Goal: Check status

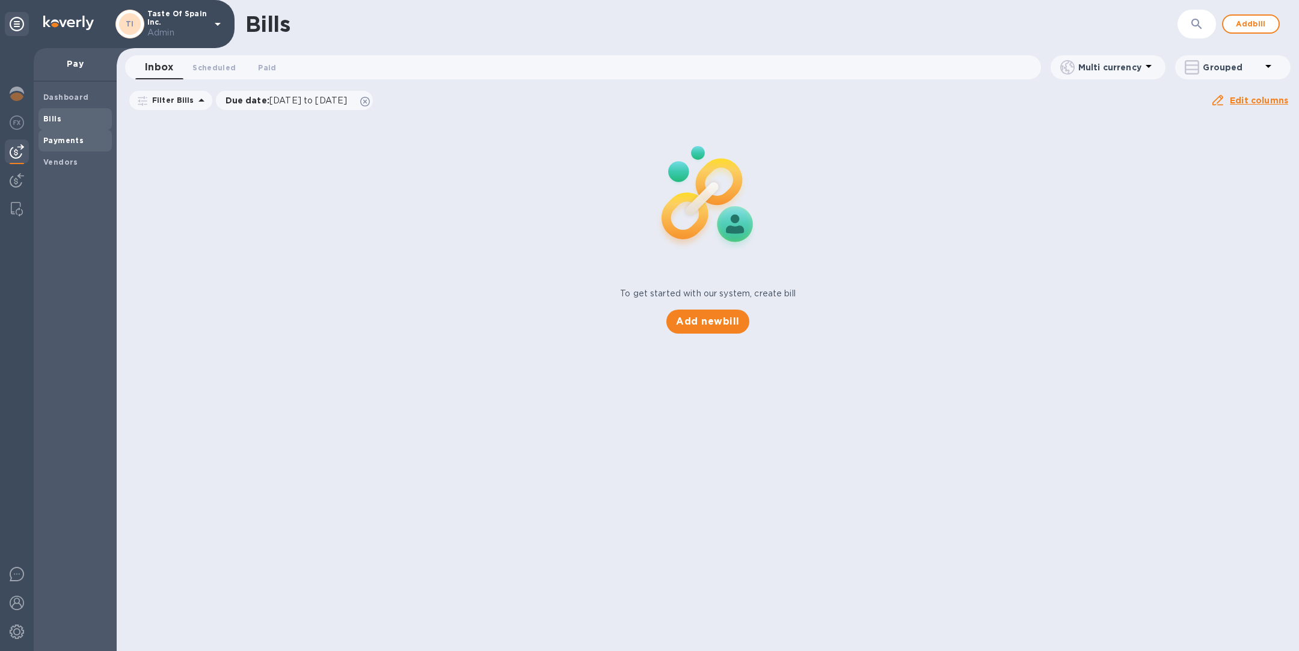
click at [69, 136] on b "Payments" at bounding box center [63, 140] width 40 height 9
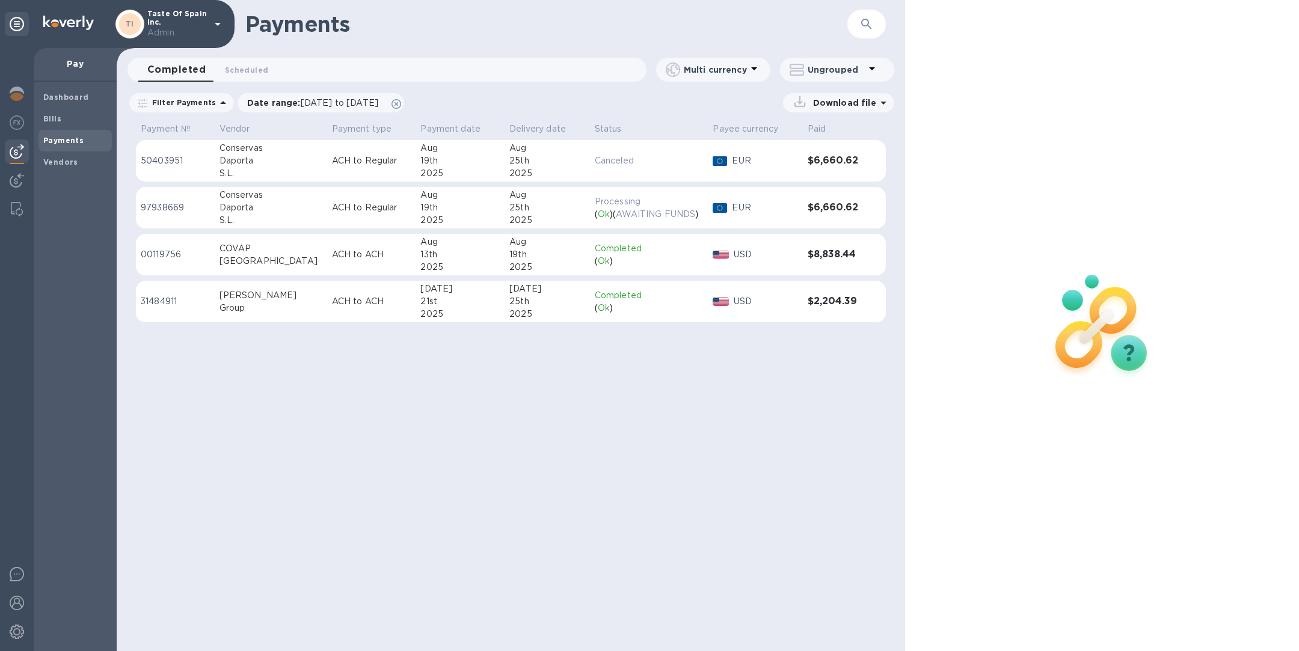
click at [446, 164] on div "19th" at bounding box center [459, 161] width 79 height 13
